Goal: Find specific page/section: Find specific page/section

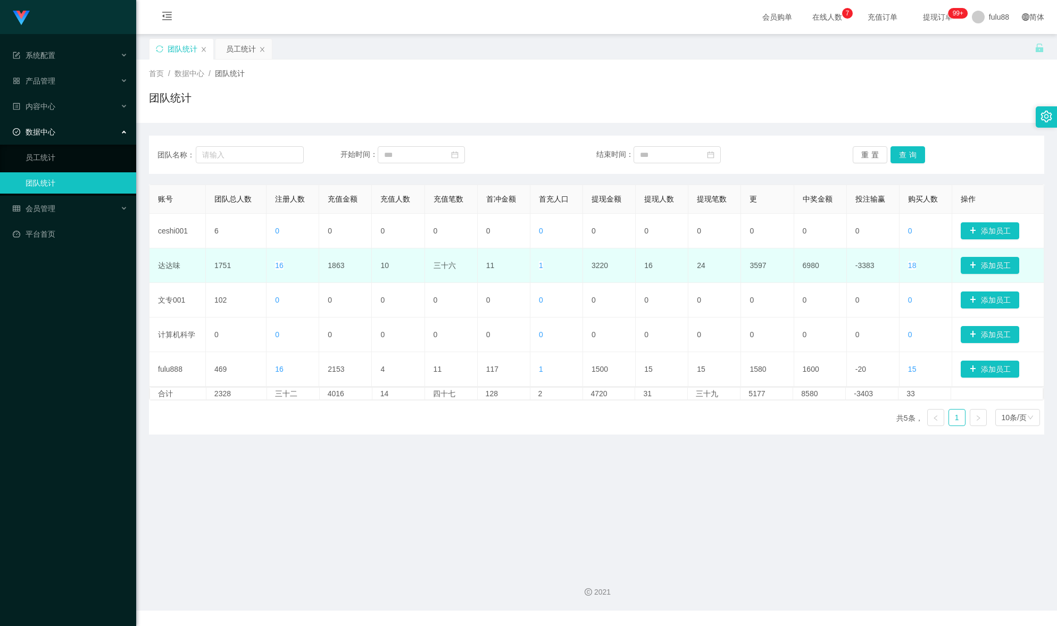
click at [341, 273] on td "1863" at bounding box center [345, 265] width 53 height 35
click at [336, 264] on font "1863" at bounding box center [336, 265] width 16 height 9
click at [335, 264] on font "1863" at bounding box center [336, 265] width 16 height 9
